Goal: Task Accomplishment & Management: Use online tool/utility

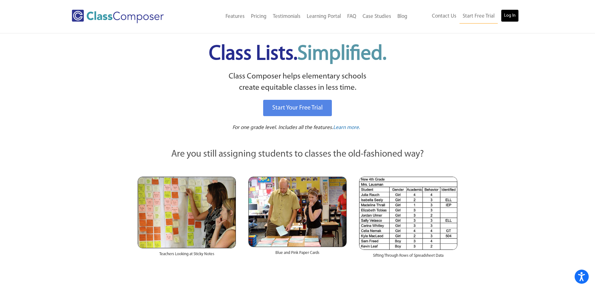
click at [513, 15] on link "Log In" at bounding box center [510, 15] width 18 height 13
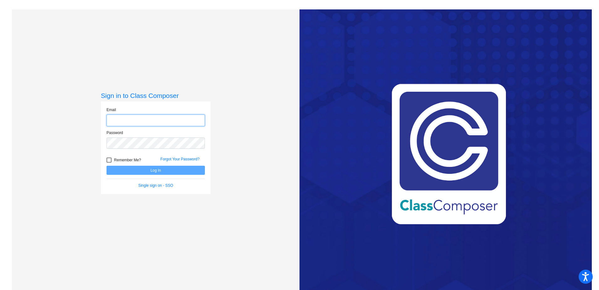
click at [144, 119] on input "email" at bounding box center [156, 120] width 98 height 12
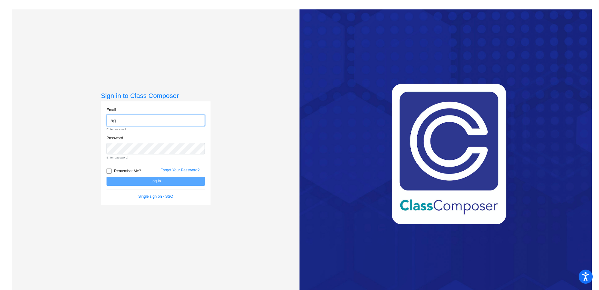
click at [174, 120] on input "ag" at bounding box center [156, 120] width 98 height 12
type input "agianvito@k12.wv.us"
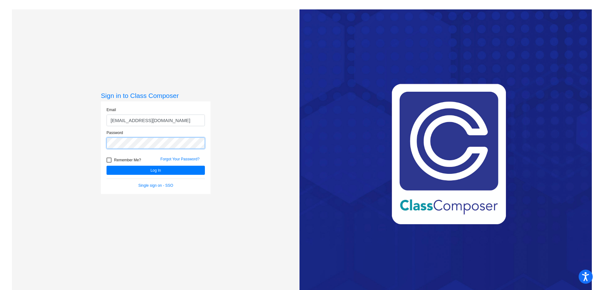
click at [107, 166] on button "Log In" at bounding box center [156, 170] width 98 height 9
click at [152, 166] on button "Log In" at bounding box center [156, 170] width 98 height 9
click at [107, 166] on button "Log In" at bounding box center [156, 170] width 98 height 9
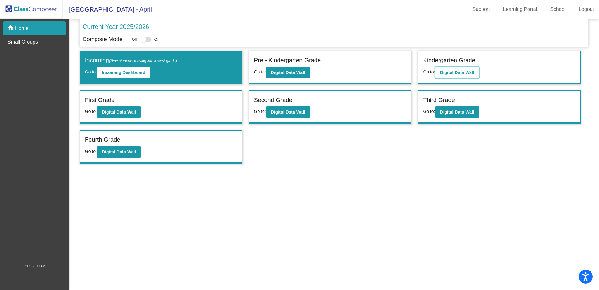
click at [449, 77] on button "Digital Data Wall" at bounding box center [457, 72] width 44 height 11
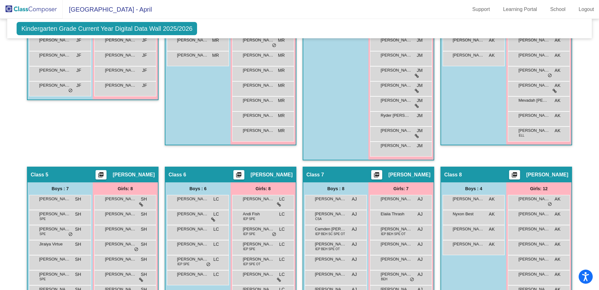
scroll to position [345, 0]
